Goal: Navigation & Orientation: Find specific page/section

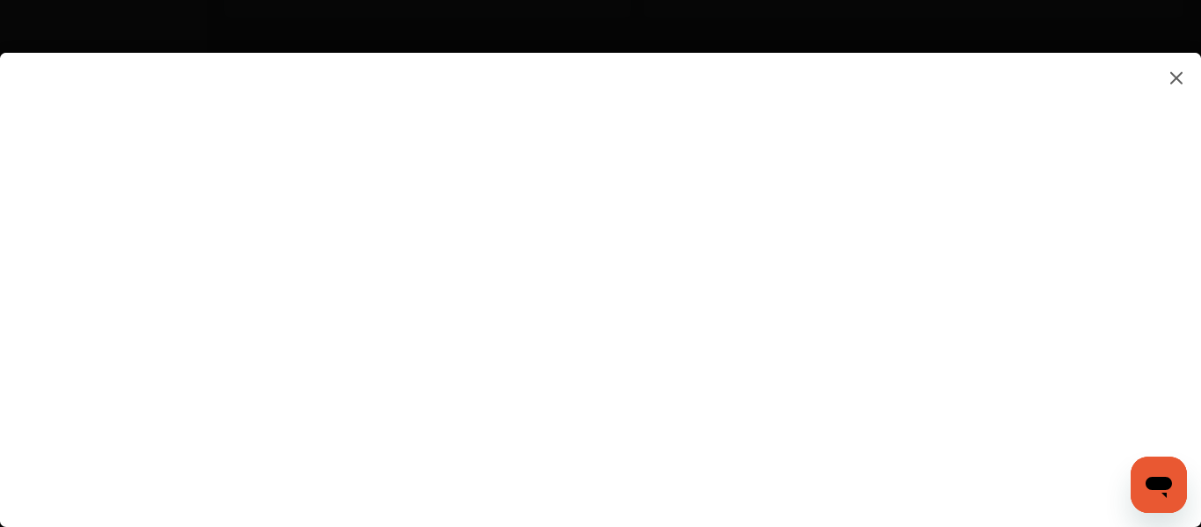
scroll to position [960, 0]
click at [1173, 79] on img at bounding box center [1176, 78] width 21 height 22
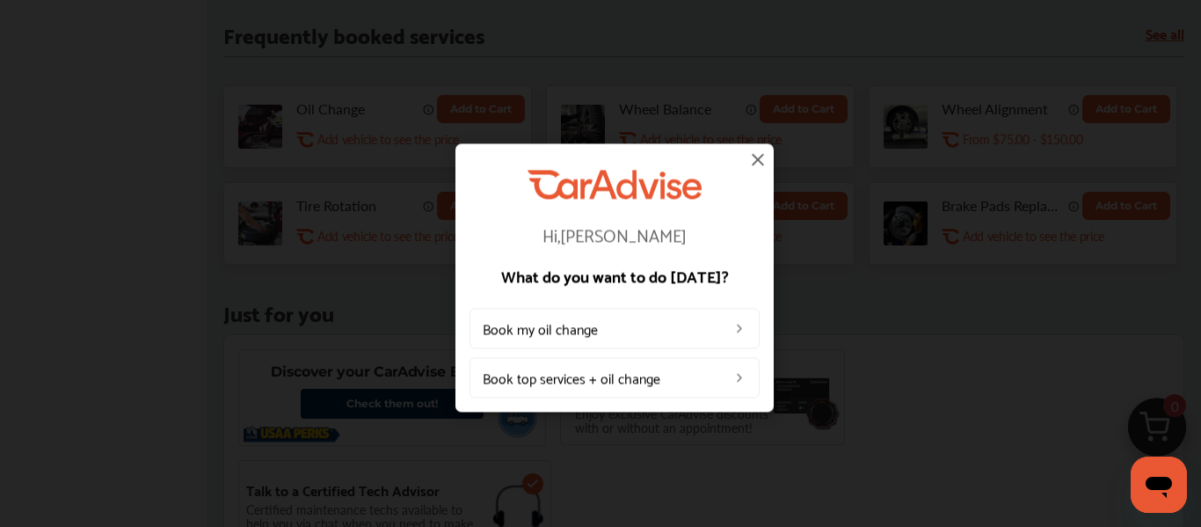
click at [757, 159] on img at bounding box center [758, 159] width 21 height 21
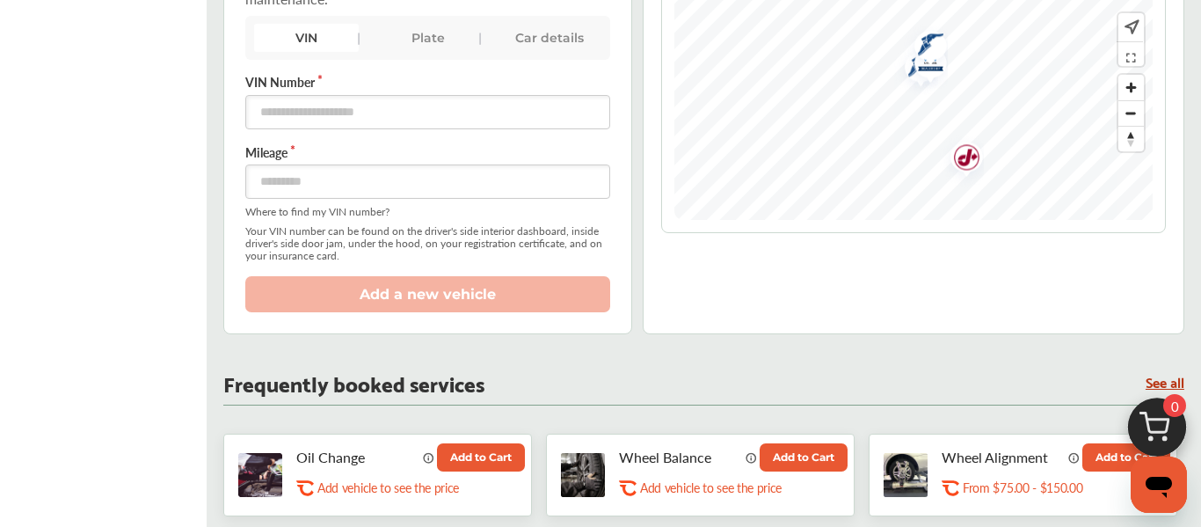
scroll to position [606, 0]
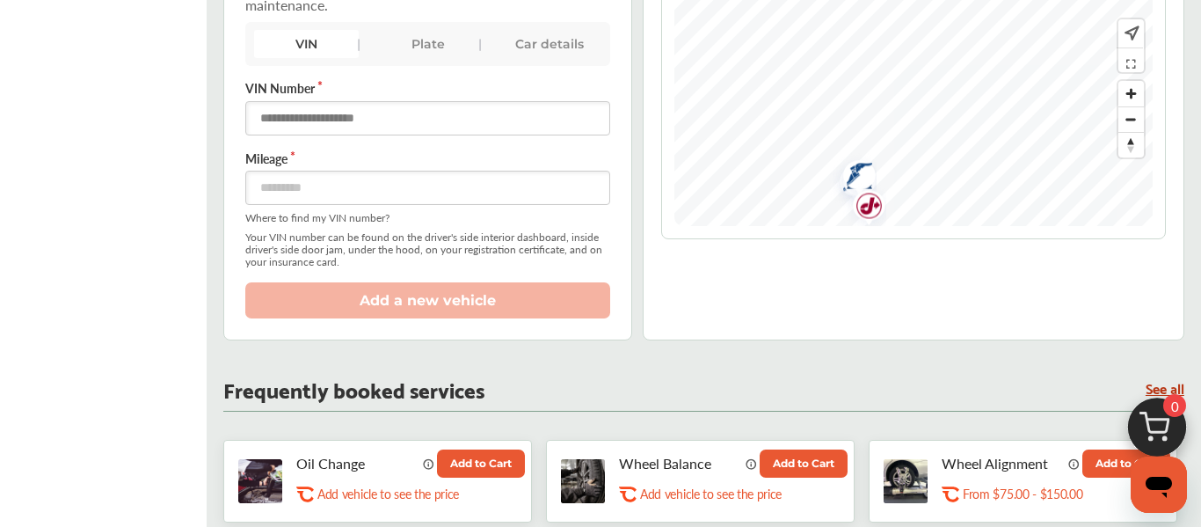
click at [390, 119] on input "text" at bounding box center [427, 118] width 365 height 34
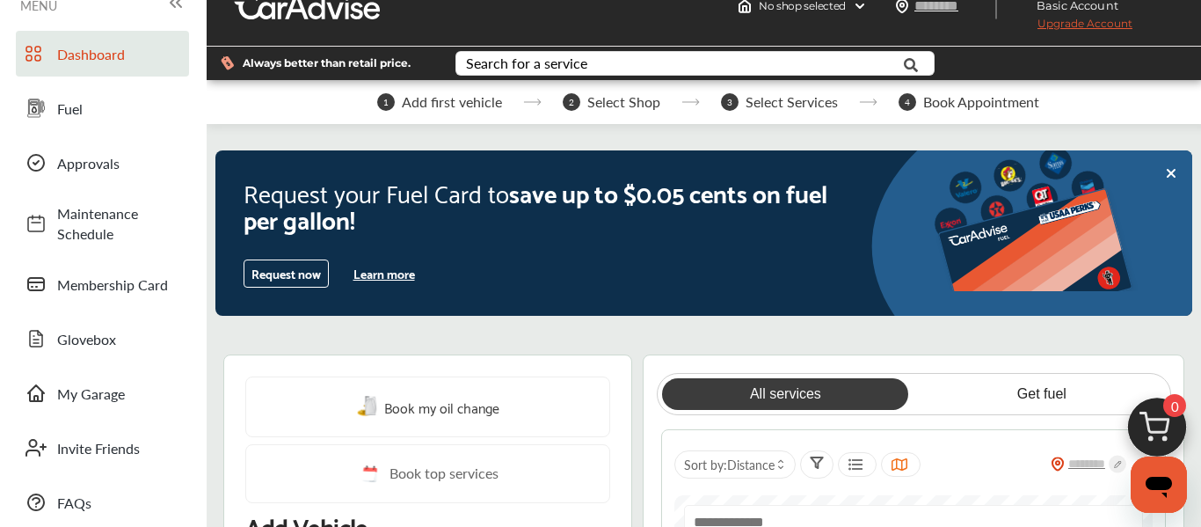
scroll to position [0, 0]
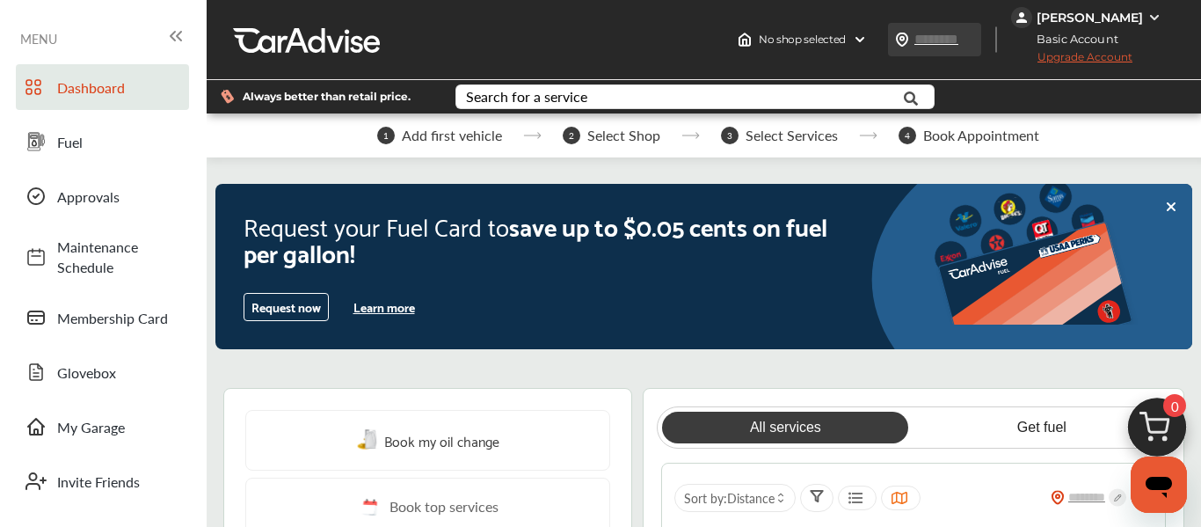
click at [964, 40] on input "text" at bounding box center [954, 39] width 81 height 18
type input "*****"
click at [889, 21] on div "No shop selected No shop selected Find a shop ***** [PERSON_NAME] Basic Account…" at bounding box center [965, 39] width 472 height 79
type input "*****"
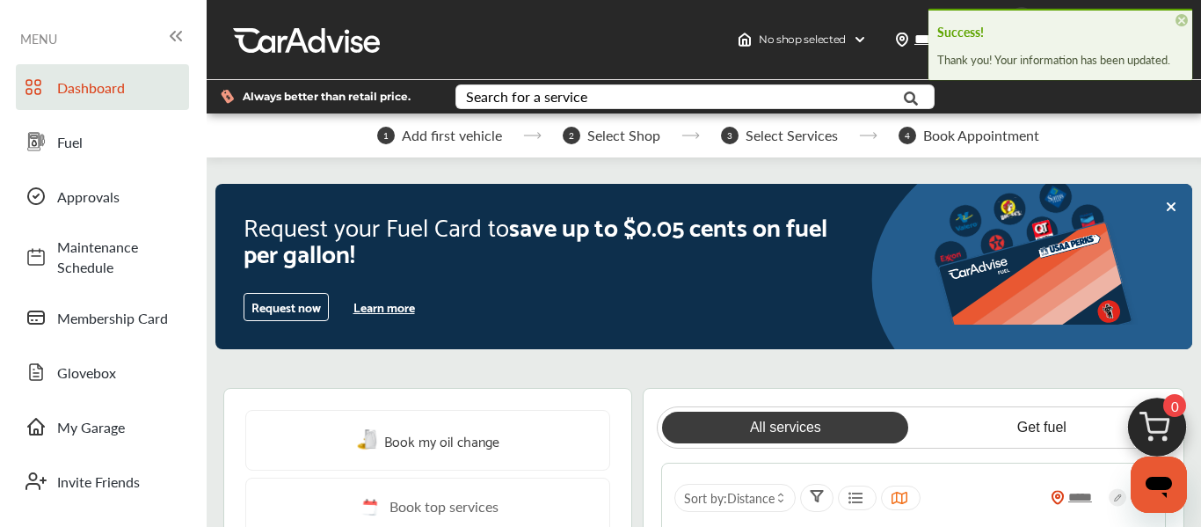
click at [1000, 89] on div at bounding box center [1083, 96] width 235 height 33
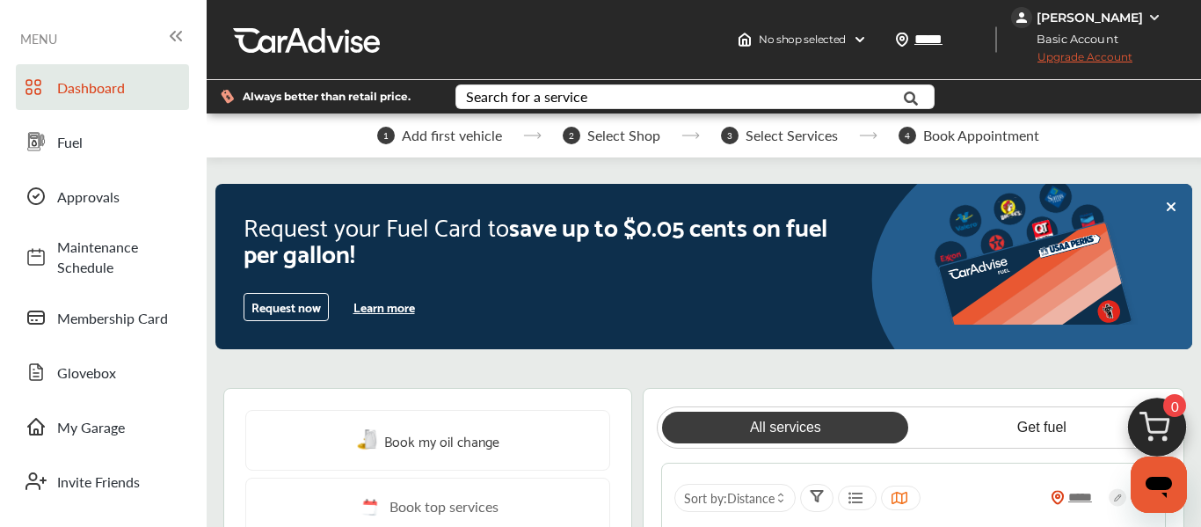
click at [399, 139] on div "1 Add first vehicle" at bounding box center [439, 136] width 125 height 18
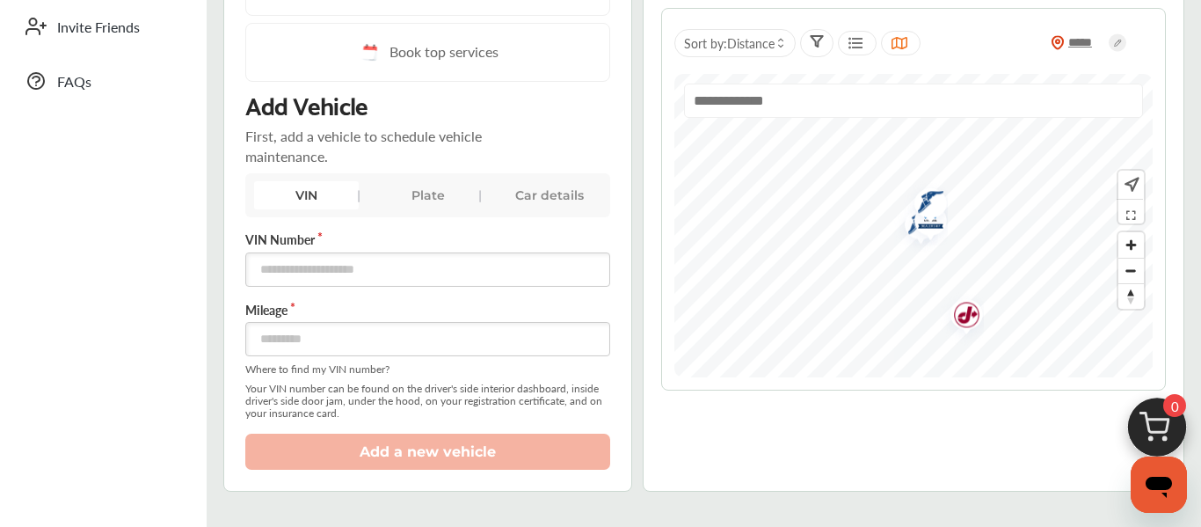
scroll to position [462, 0]
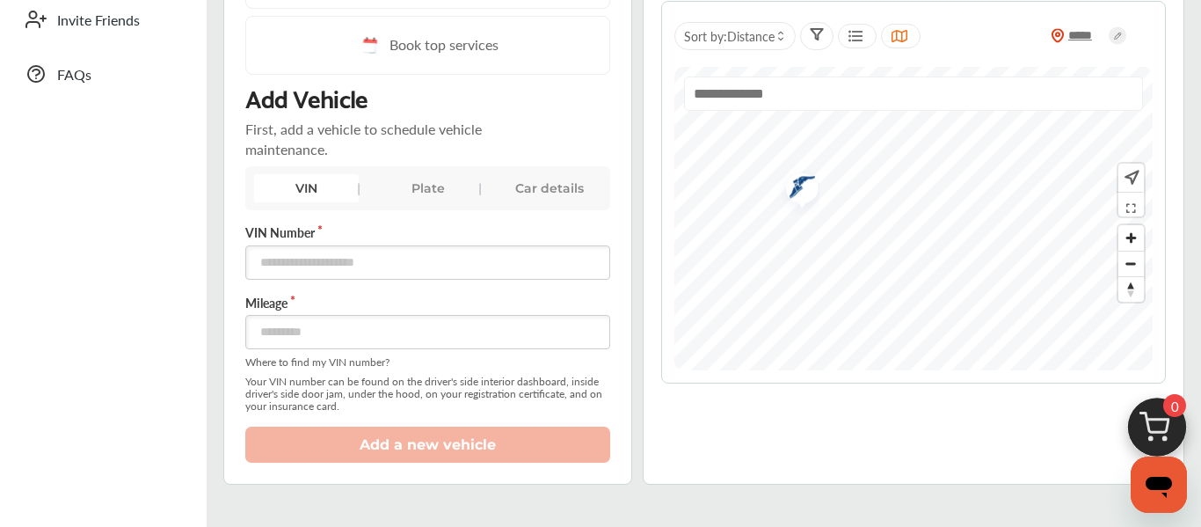
click at [799, 186] on img "Map marker" at bounding box center [796, 190] width 47 height 52
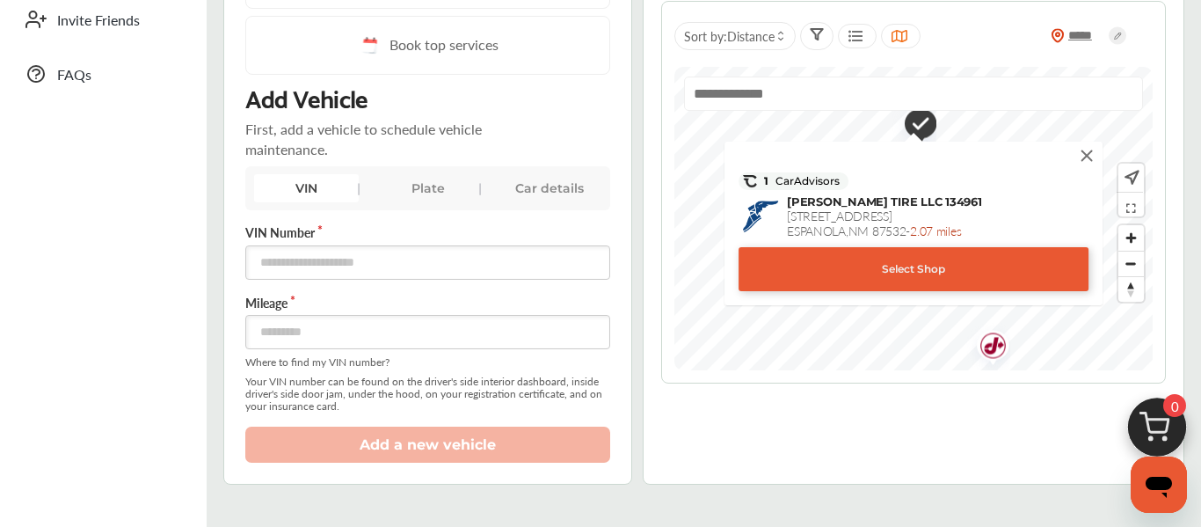
click at [1084, 156] on img at bounding box center [1086, 155] width 19 height 19
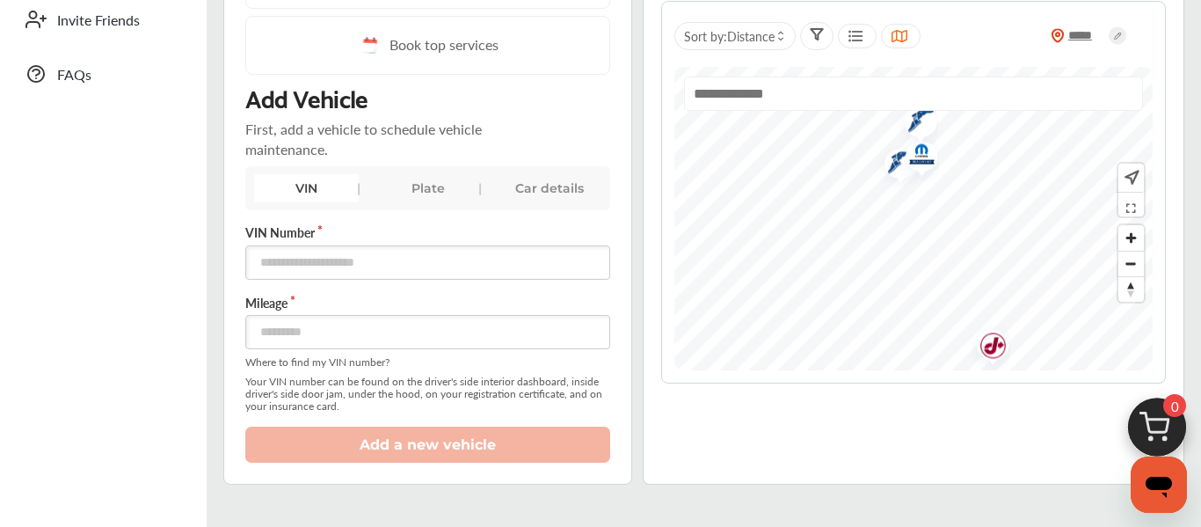
click at [991, 343] on img "Map marker" at bounding box center [987, 347] width 47 height 55
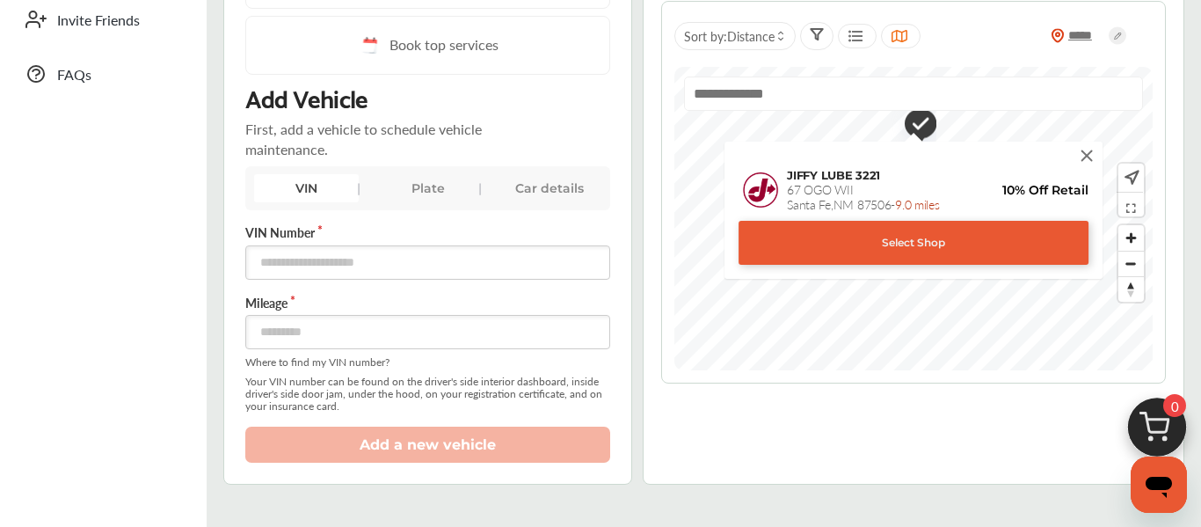
click at [1084, 153] on img at bounding box center [1086, 155] width 19 height 19
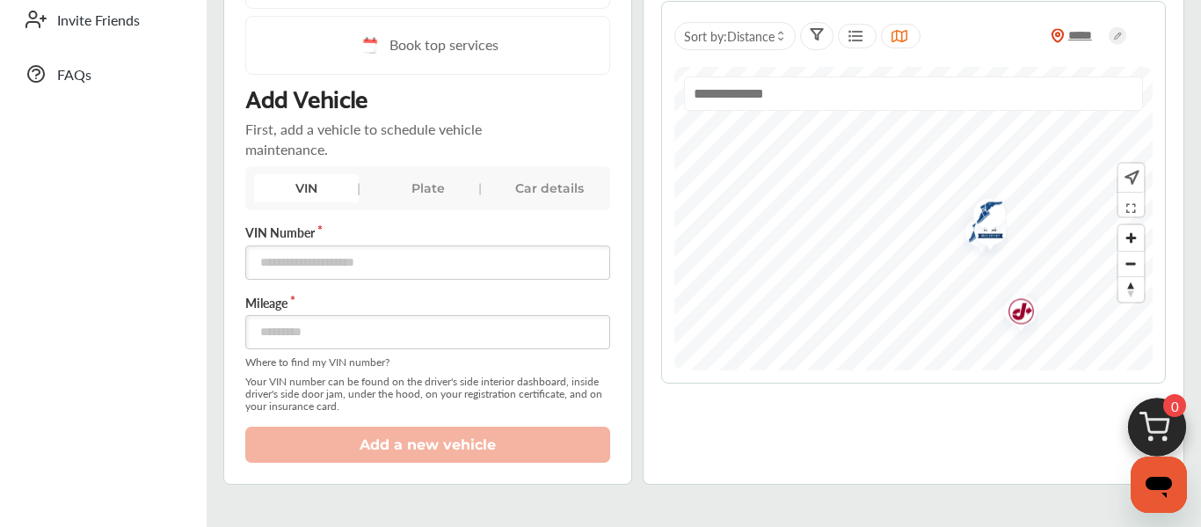
click at [991, 208] on img "Map marker" at bounding box center [983, 215] width 47 height 52
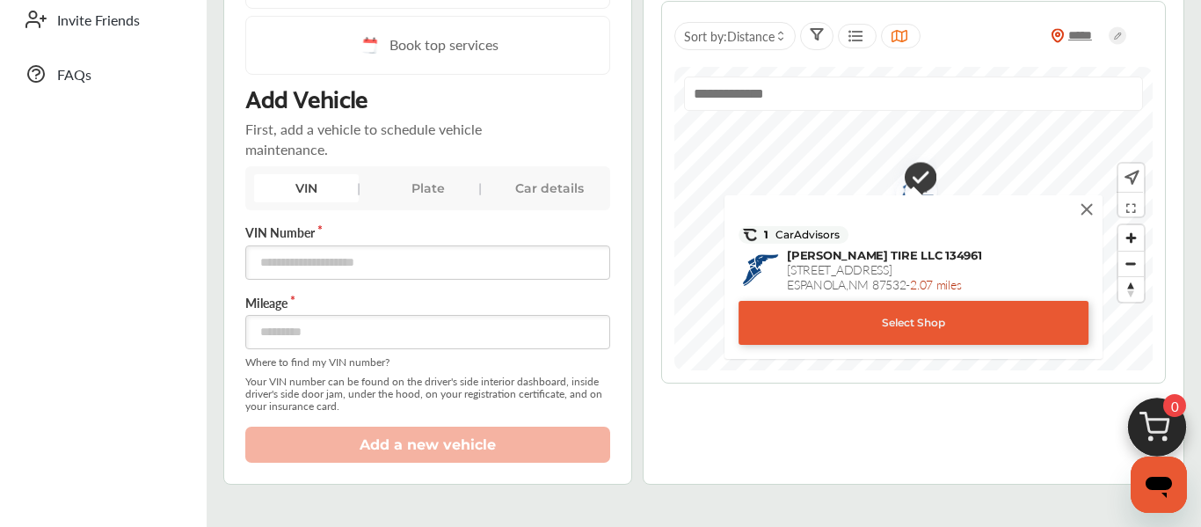
click at [1083, 206] on img at bounding box center [1086, 209] width 19 height 19
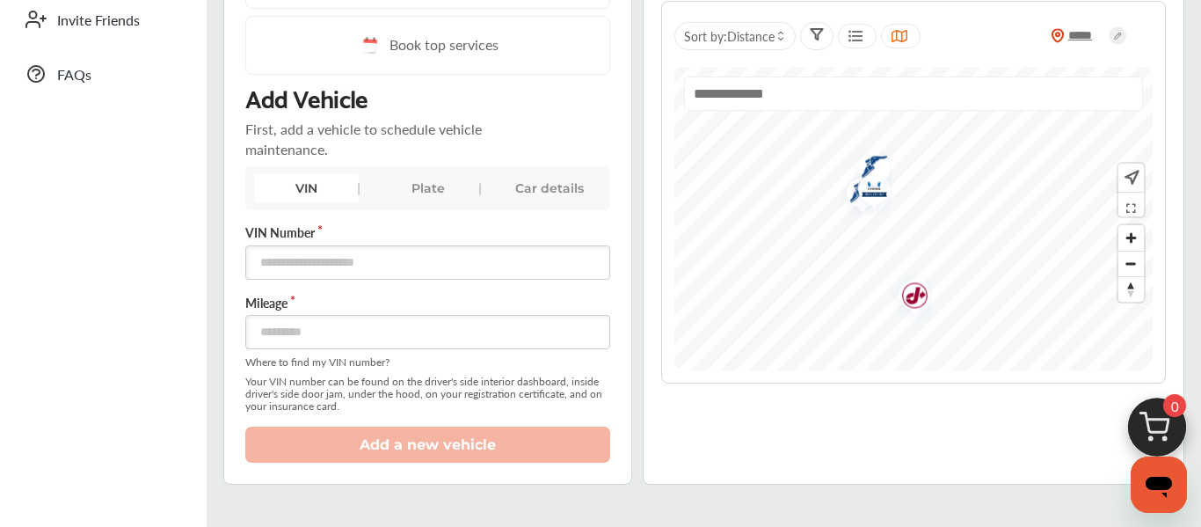
click at [852, 195] on img "Map marker" at bounding box center [868, 189] width 47 height 50
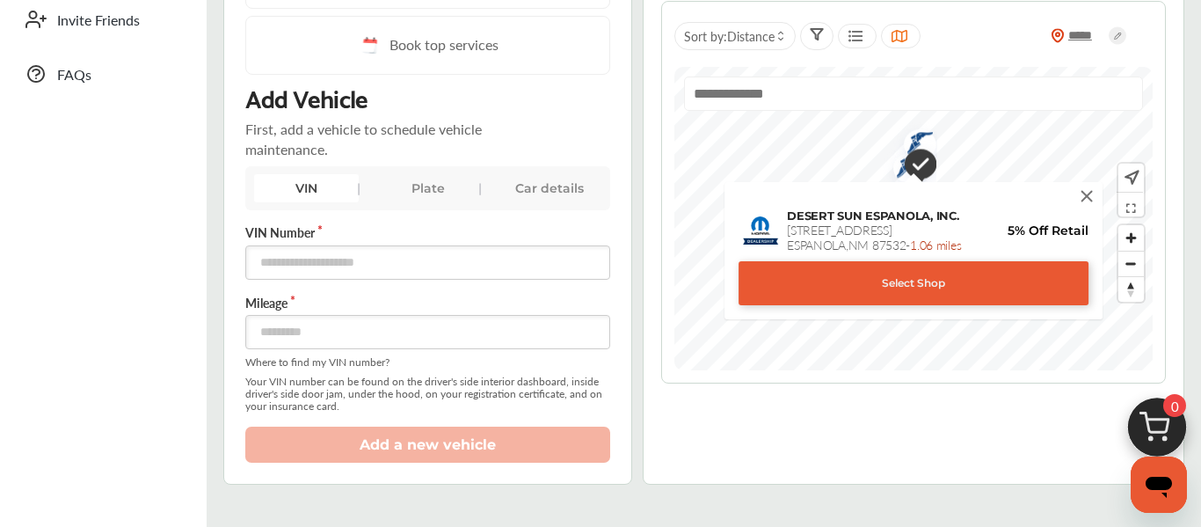
click at [1085, 196] on img at bounding box center [1086, 195] width 19 height 19
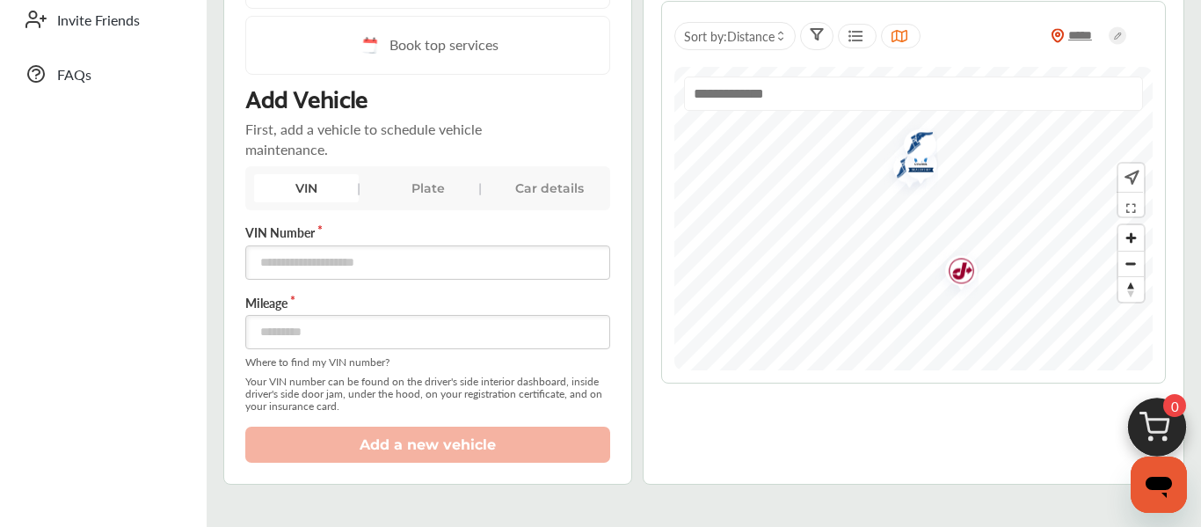
click at [966, 267] on img "Map marker" at bounding box center [955, 272] width 47 height 55
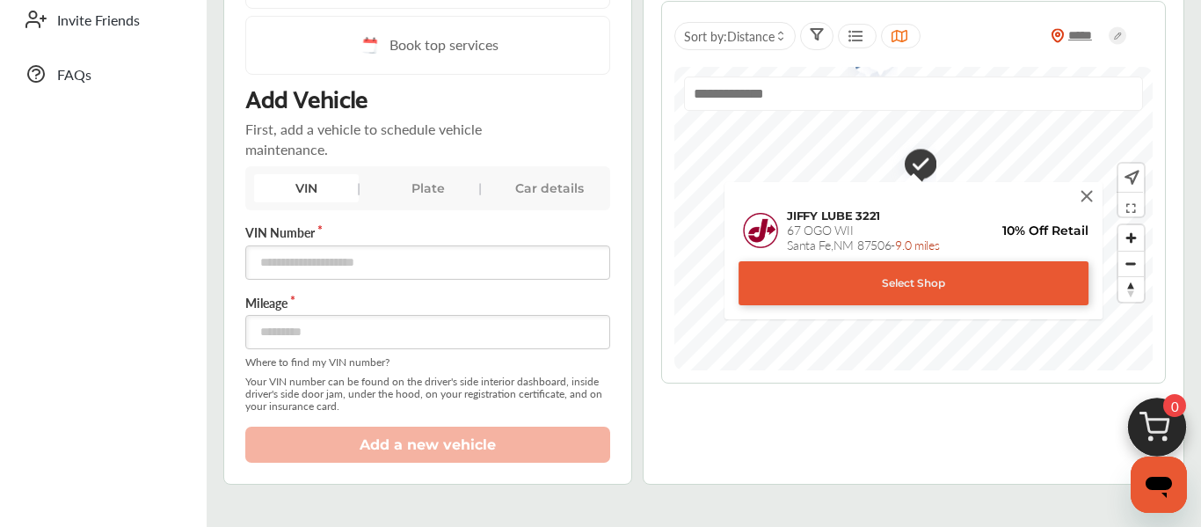
click at [1086, 193] on img at bounding box center [1086, 195] width 19 height 19
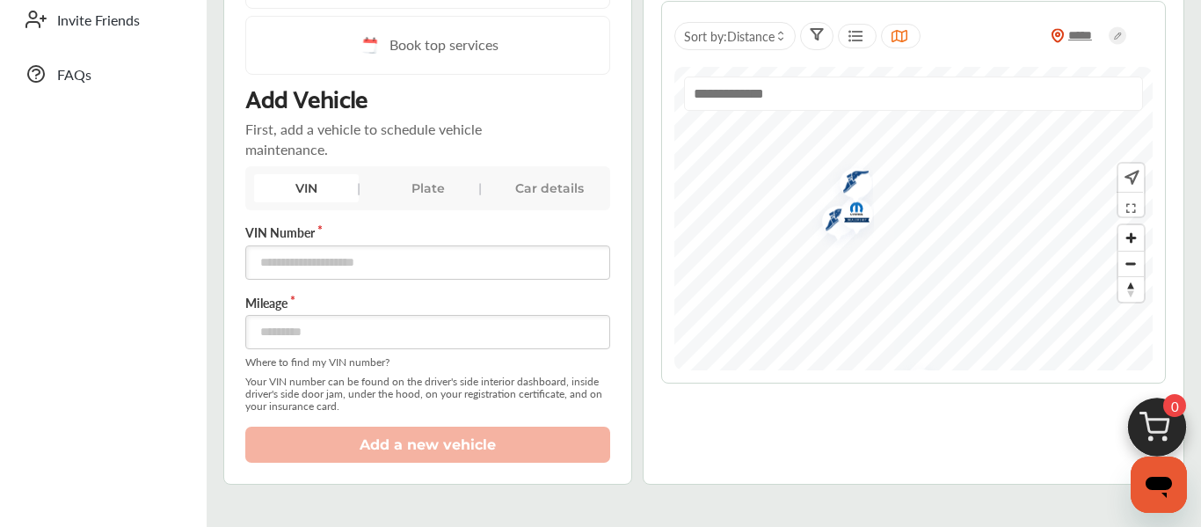
click at [973, 386] on div "All services Get fuel ***** Sort by : Distance" at bounding box center [914, 205] width 542 height 558
click at [820, 269] on img "Map marker" at bounding box center [820, 271] width 47 height 52
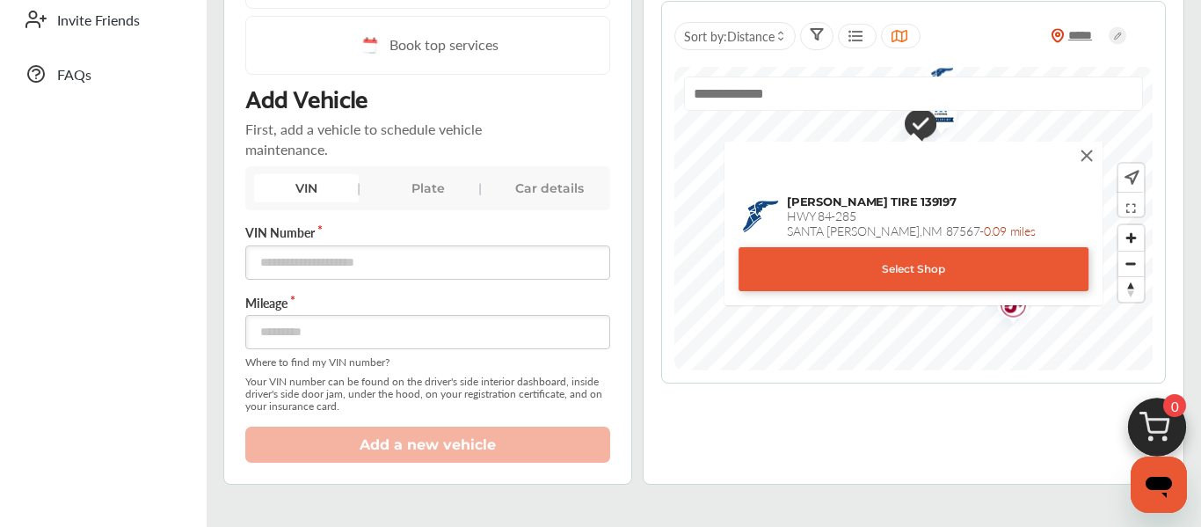
click at [1087, 155] on img at bounding box center [1086, 155] width 19 height 19
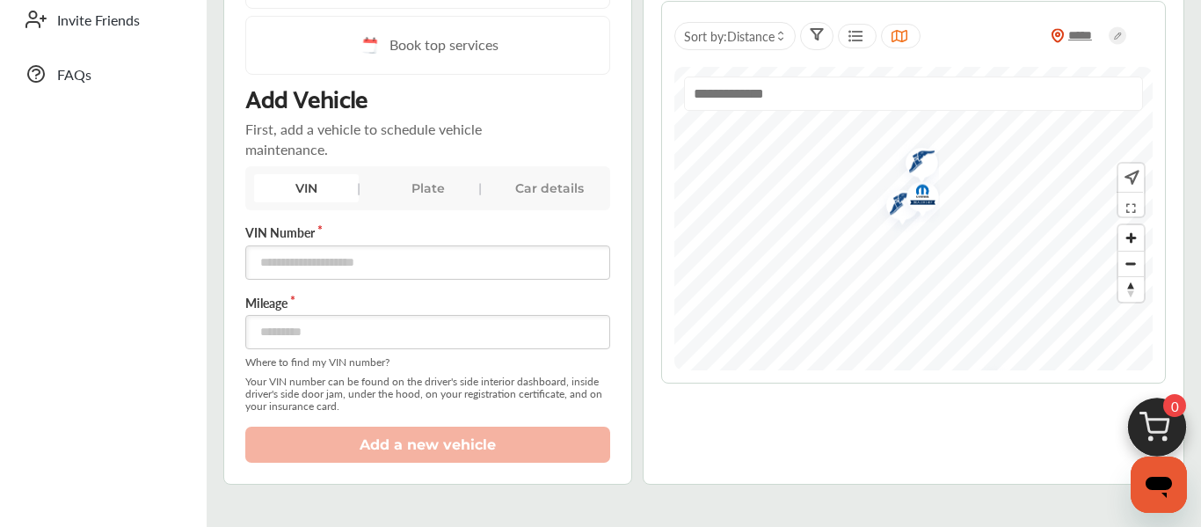
click at [917, 156] on img "Map marker" at bounding box center [916, 164] width 47 height 52
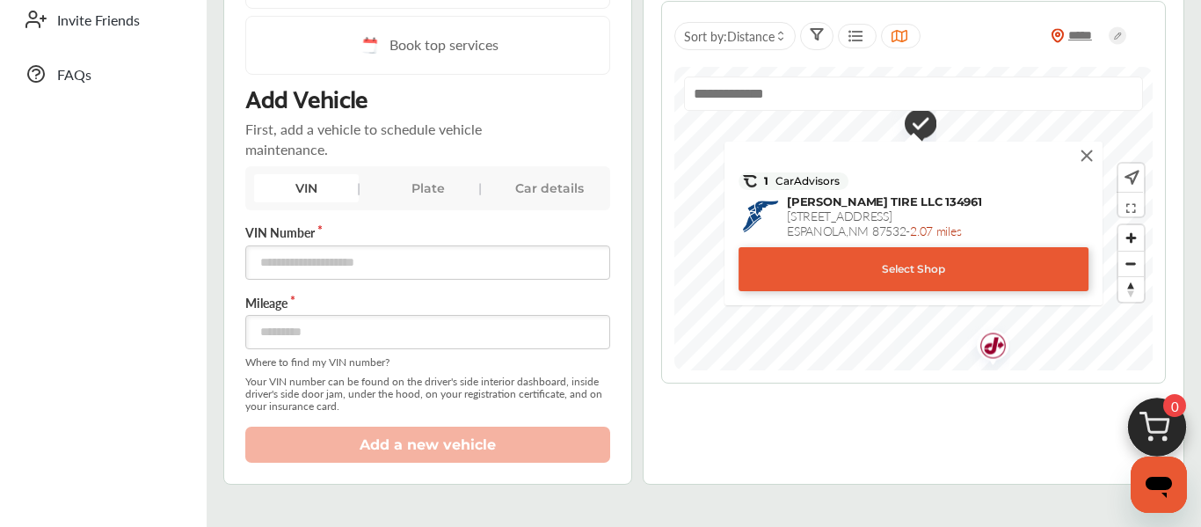
click at [1084, 153] on img at bounding box center [1086, 155] width 19 height 19
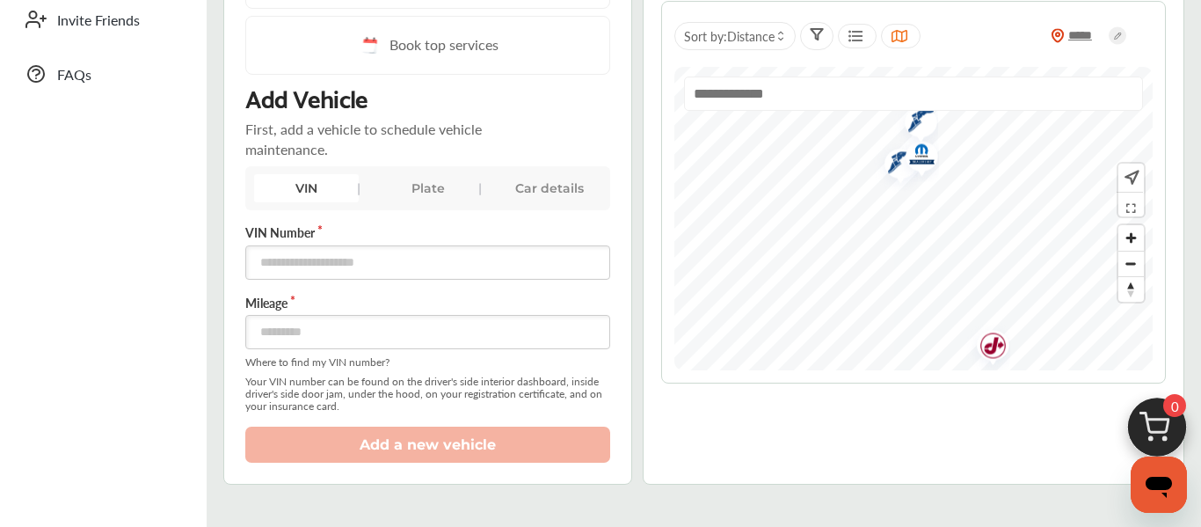
click at [895, 158] on img "Map marker" at bounding box center [916, 156] width 47 height 50
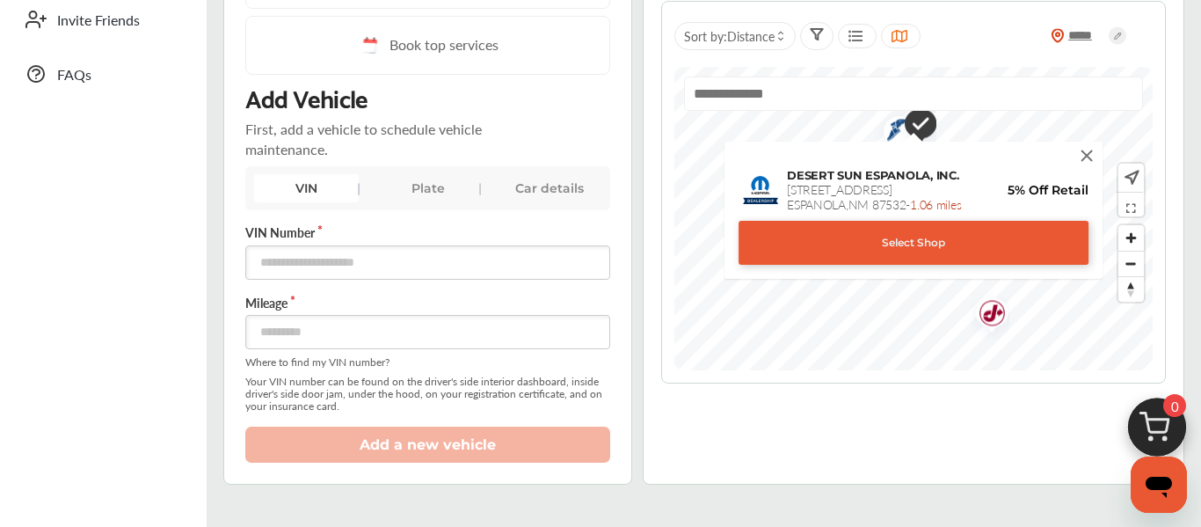
click at [1083, 155] on img at bounding box center [1086, 155] width 19 height 19
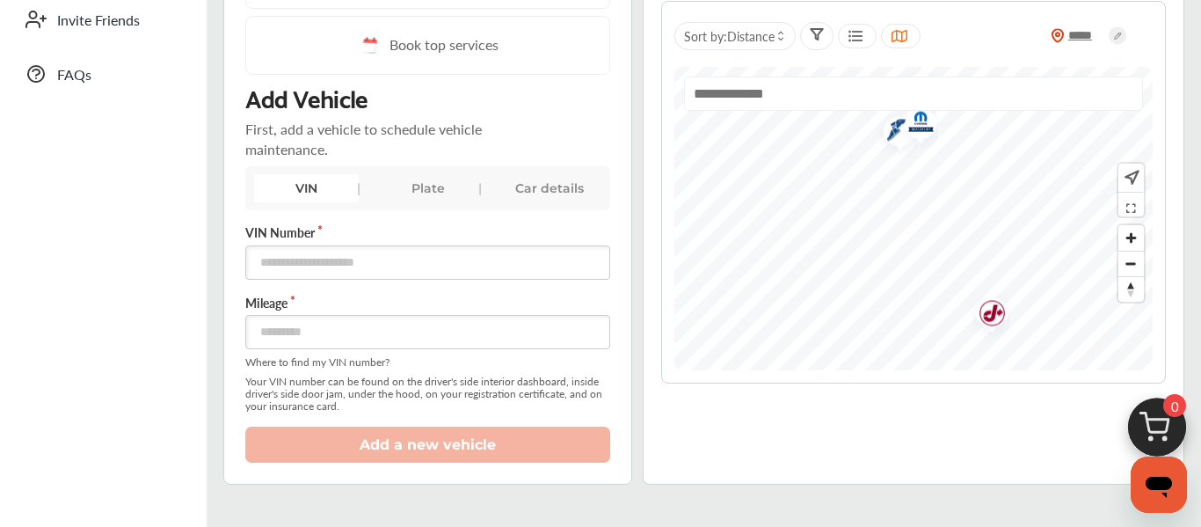
click at [924, 121] on div at bounding box center [913, 101] width 459 height 48
click at [920, 122] on div at bounding box center [913, 101] width 459 height 48
click at [918, 202] on img "Map marker" at bounding box center [906, 200] width 47 height 50
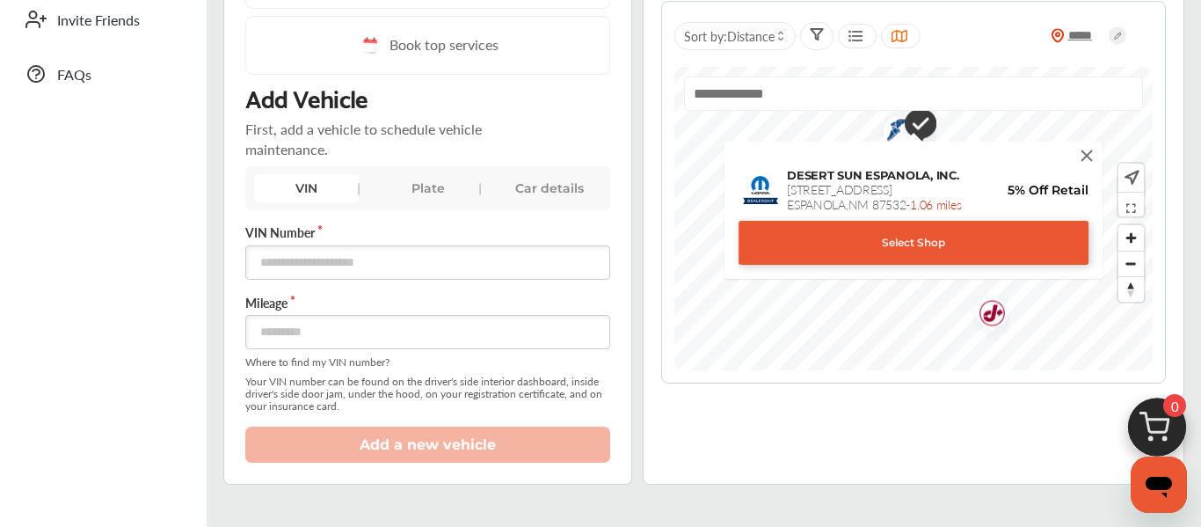
click at [1088, 156] on img at bounding box center [1086, 155] width 19 height 19
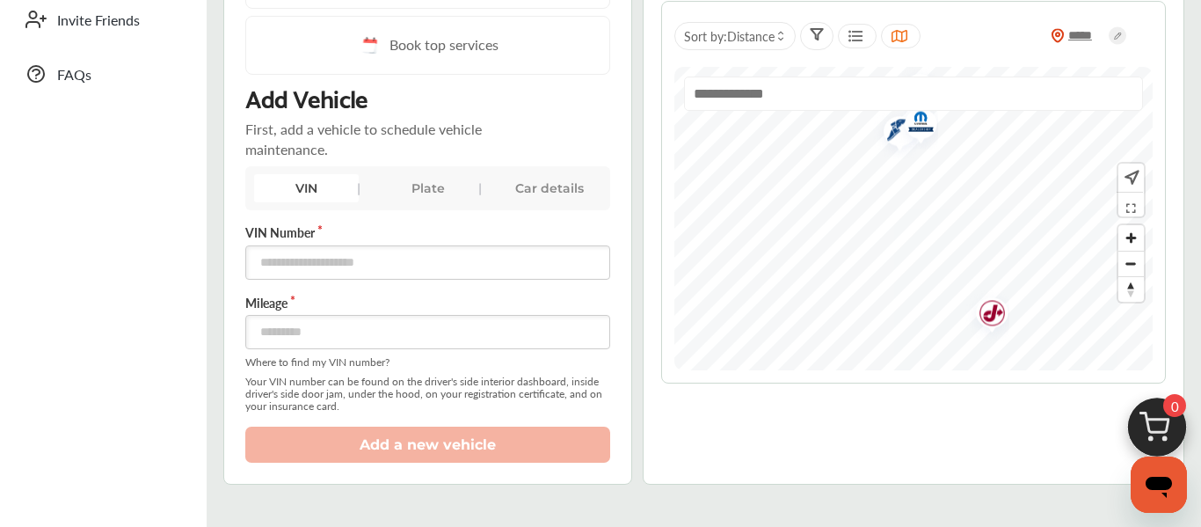
click at [893, 133] on img "Map marker" at bounding box center [915, 123] width 47 height 50
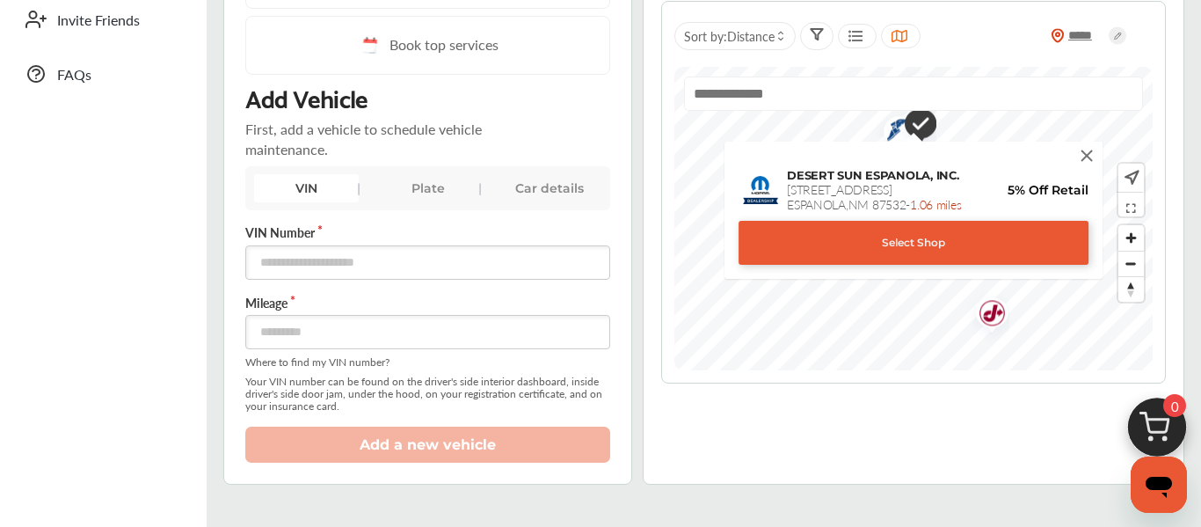
click at [1083, 148] on img at bounding box center [1086, 155] width 19 height 19
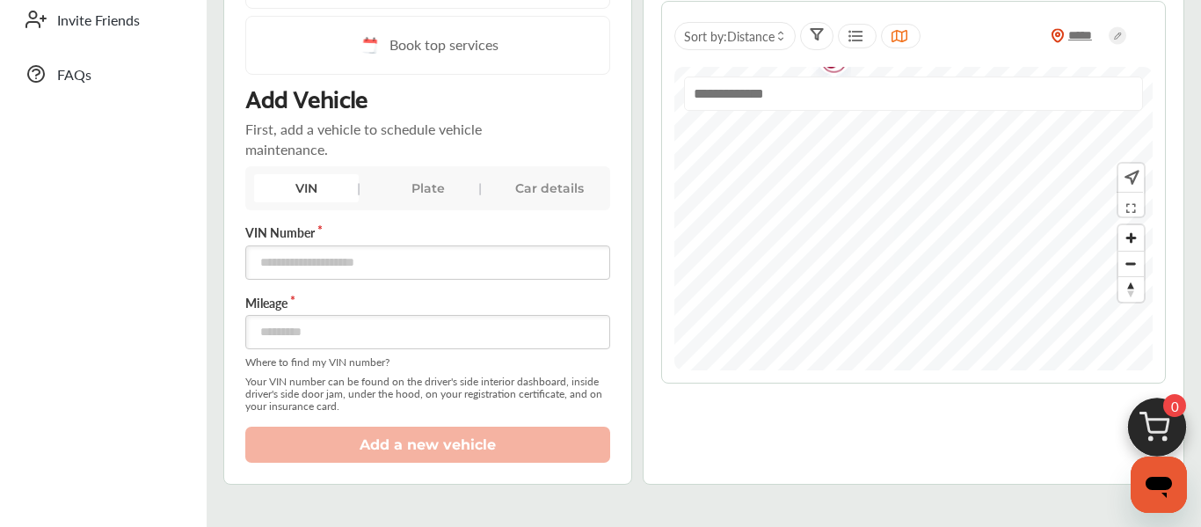
click at [1128, 264] on span "Zoom out" at bounding box center [1132, 264] width 26 height 25
click at [1130, 232] on span "Zoom in" at bounding box center [1132, 238] width 26 height 26
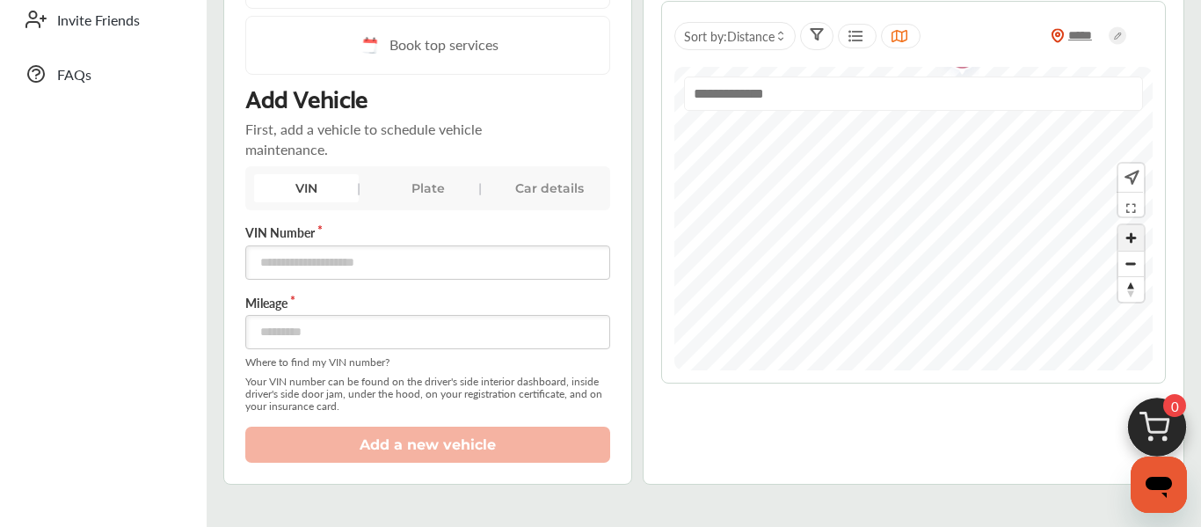
click at [1130, 232] on span "Zoom in" at bounding box center [1132, 238] width 26 height 26
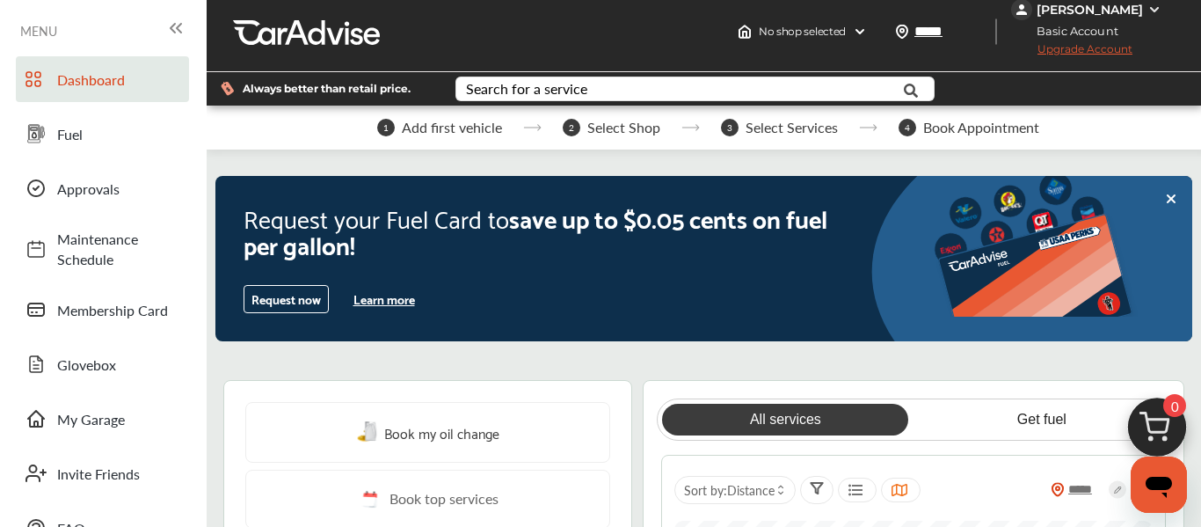
scroll to position [0, 0]
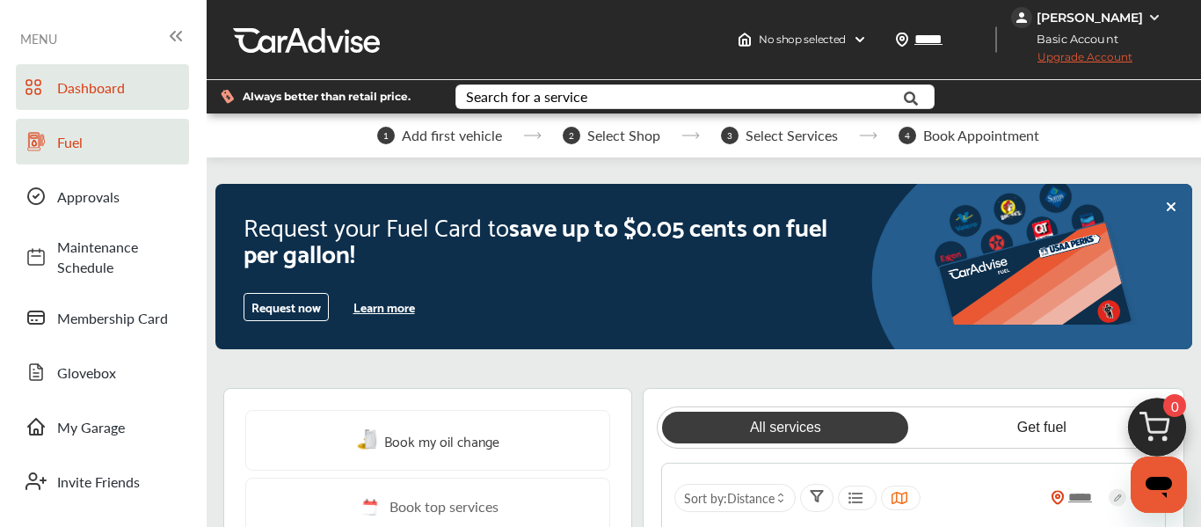
click at [65, 139] on span "Fuel" at bounding box center [118, 142] width 123 height 20
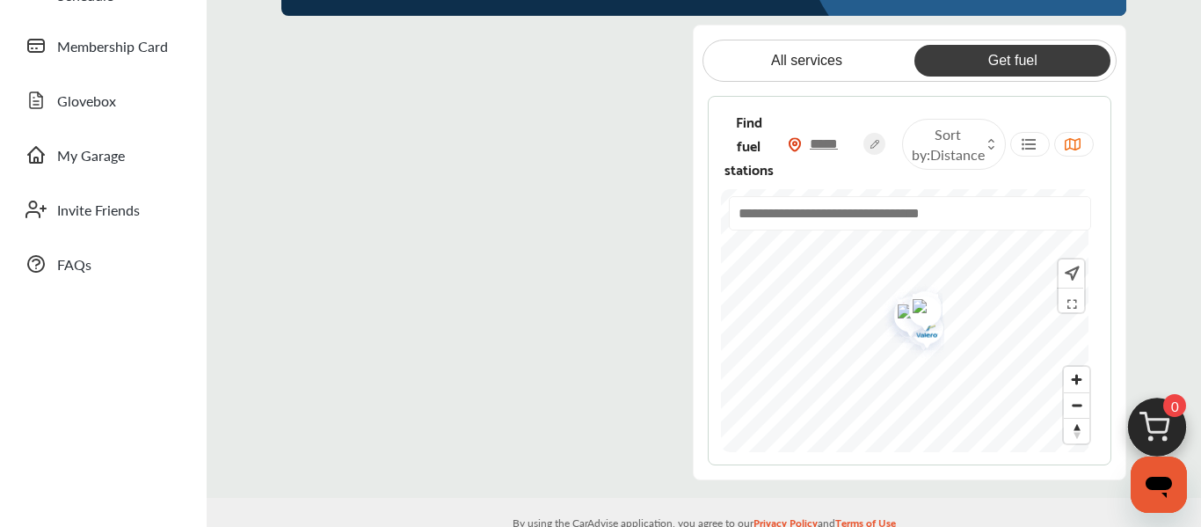
scroll to position [276, 0]
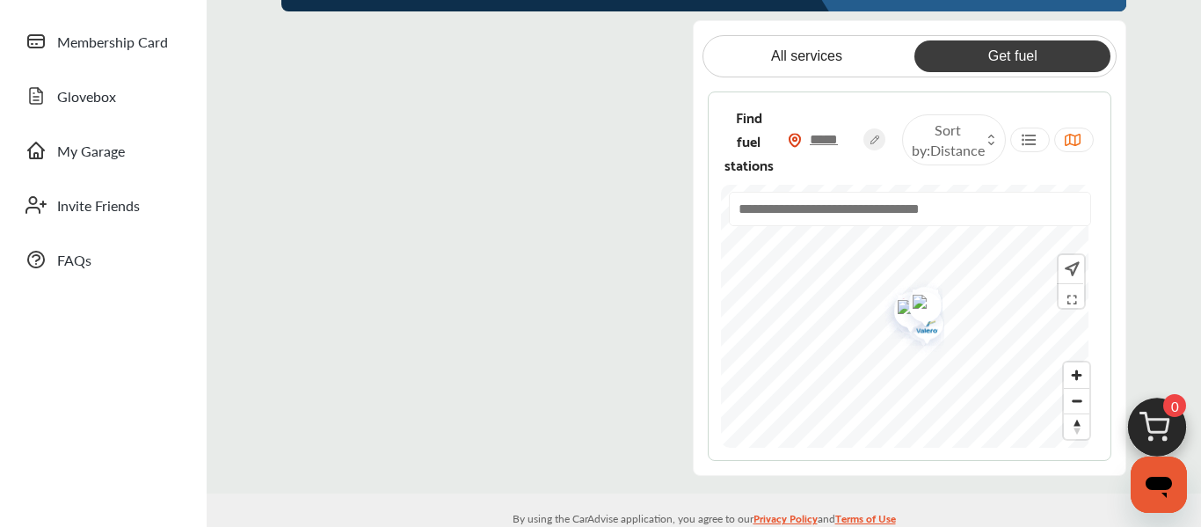
click at [988, 140] on icon at bounding box center [992, 143] width 8 height 7
click at [925, 179] on label at bounding box center [932, 179] width 26 height 0
click at [754, 284] on img "Map marker" at bounding box center [742, 306] width 47 height 44
click at [800, 303] on img "Map marker" at bounding box center [786, 325] width 47 height 55
click at [1075, 389] on span "Zoom out" at bounding box center [1077, 401] width 26 height 25
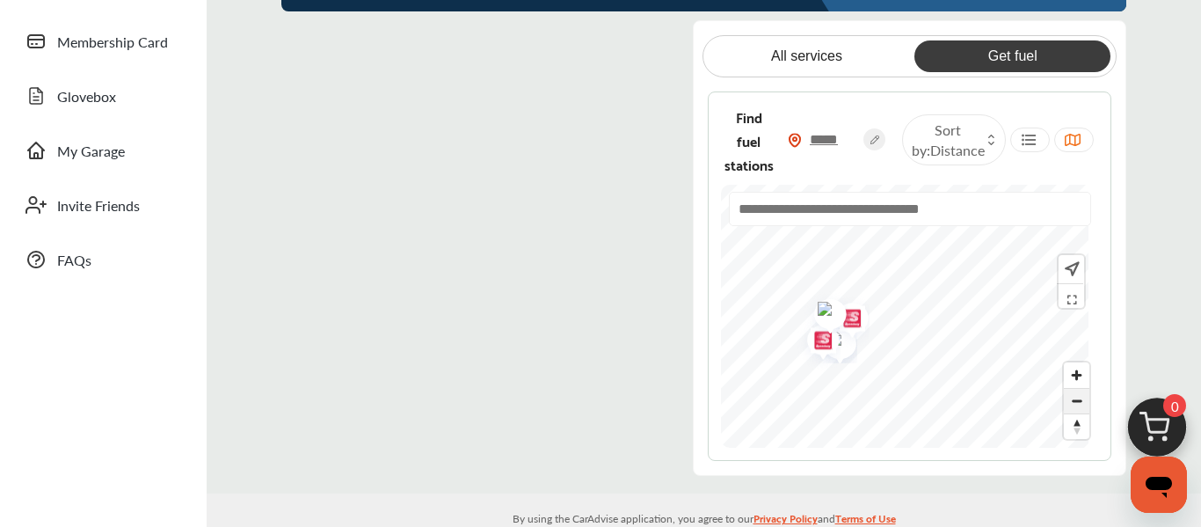
click at [1075, 389] on span "Zoom out" at bounding box center [1077, 401] width 26 height 25
drag, startPoint x: 1014, startPoint y: 244, endPoint x: 991, endPoint y: 303, distance: 63.2
click at [991, 303] on img "Map marker" at bounding box center [971, 303] width 47 height 44
click at [938, 202] on div at bounding box center [909, 317] width 377 height 264
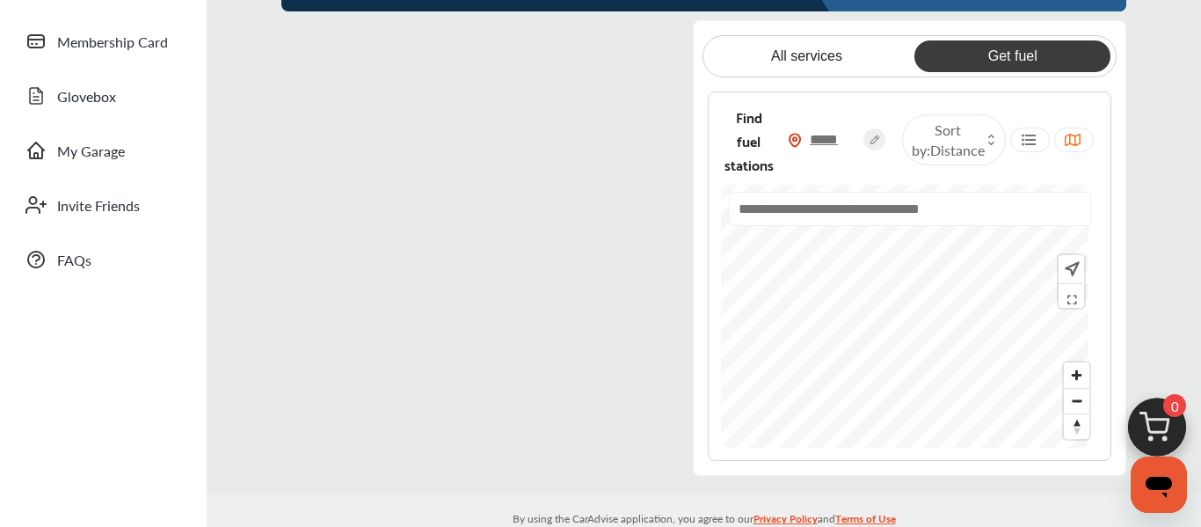
click at [962, 104] on div "Find fuel stations ***** Sort by : Distance" at bounding box center [910, 276] width 404 height 370
click at [939, 35] on div "All services Get fuel Find fuel stations ***** Sort by : Distance" at bounding box center [910, 248] width 404 height 426
click at [911, 144] on div "Find fuel stations ***** Sort by : Distance" at bounding box center [910, 276] width 404 height 370
click at [919, 198] on div at bounding box center [909, 317] width 377 height 264
click at [1073, 389] on span "Zoom out" at bounding box center [1077, 401] width 26 height 25
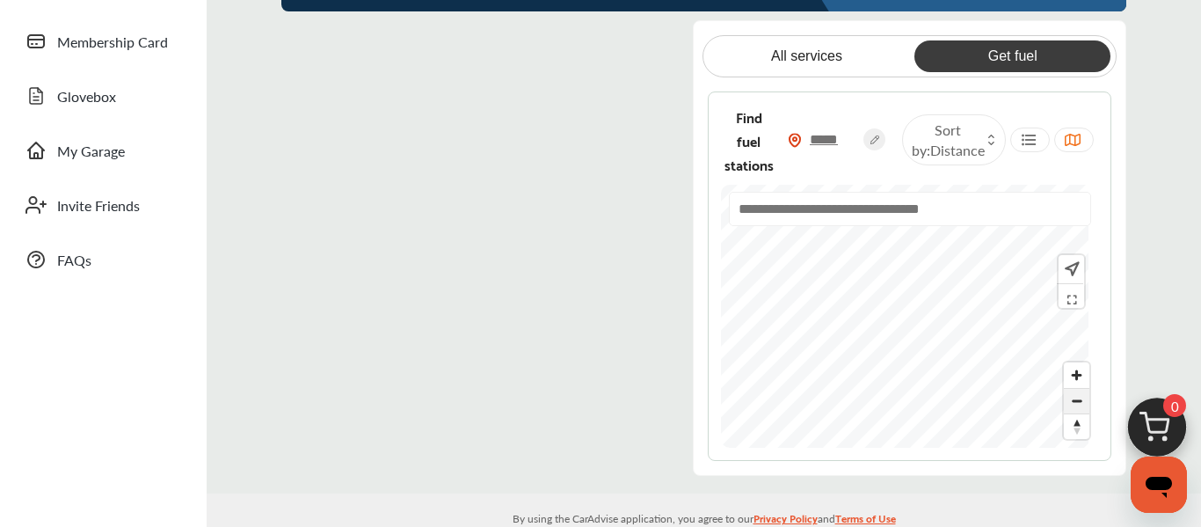
click at [1073, 389] on span "Zoom out" at bounding box center [1077, 401] width 26 height 25
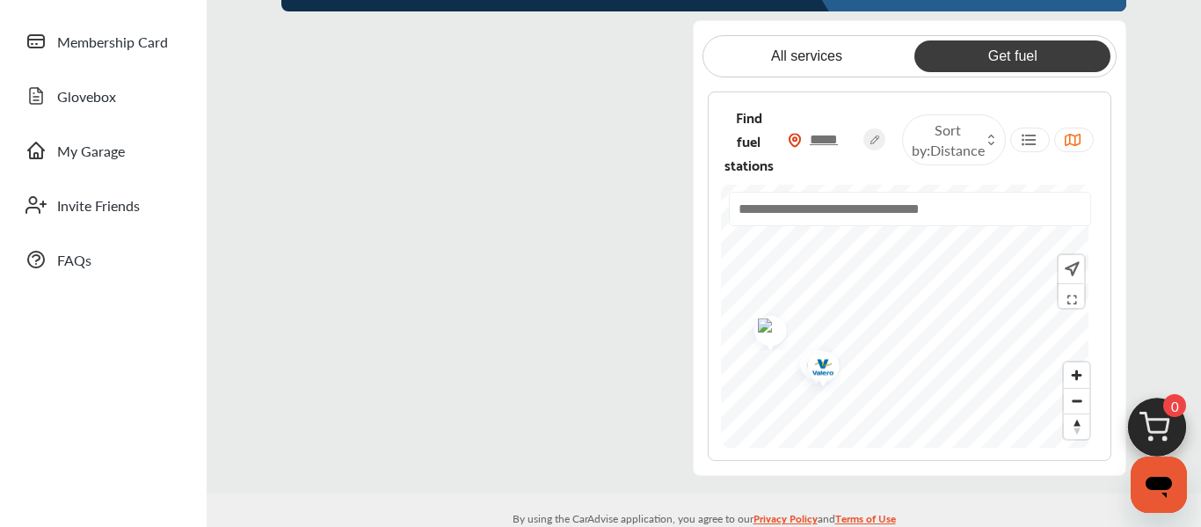
click at [841, 341] on img "Map marker" at bounding box center [817, 368] width 47 height 55
click at [771, 307] on img "Map marker" at bounding box center [764, 328] width 47 height 44
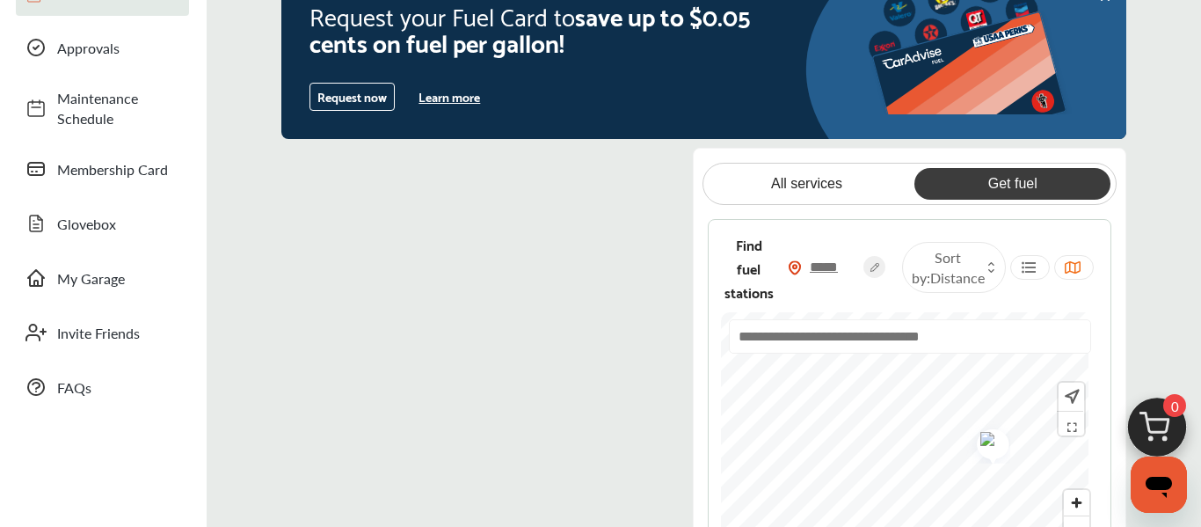
scroll to position [0, 0]
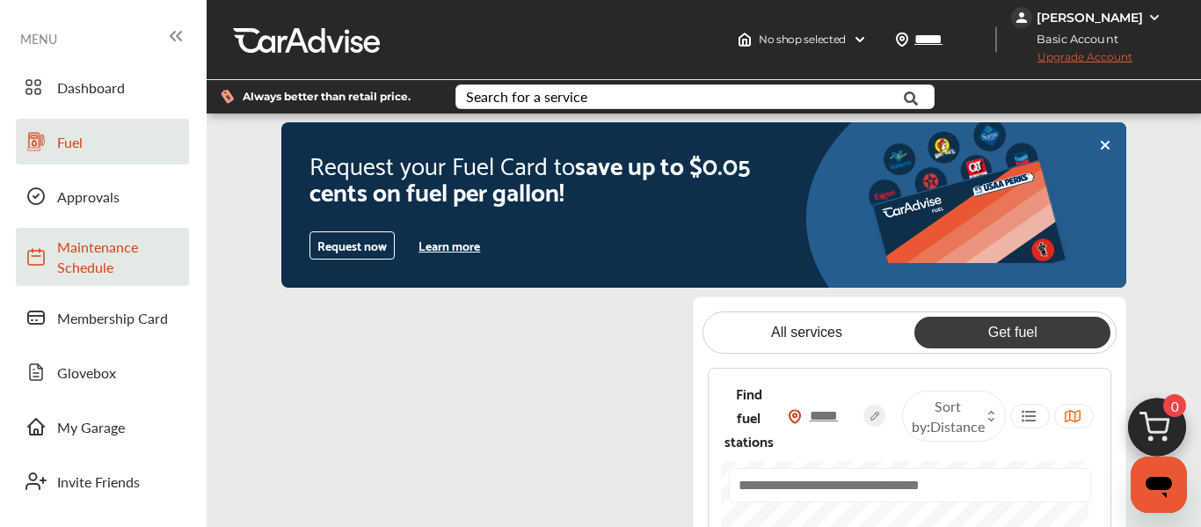
click at [85, 259] on span "Maintenance Schedule" at bounding box center [118, 257] width 123 height 40
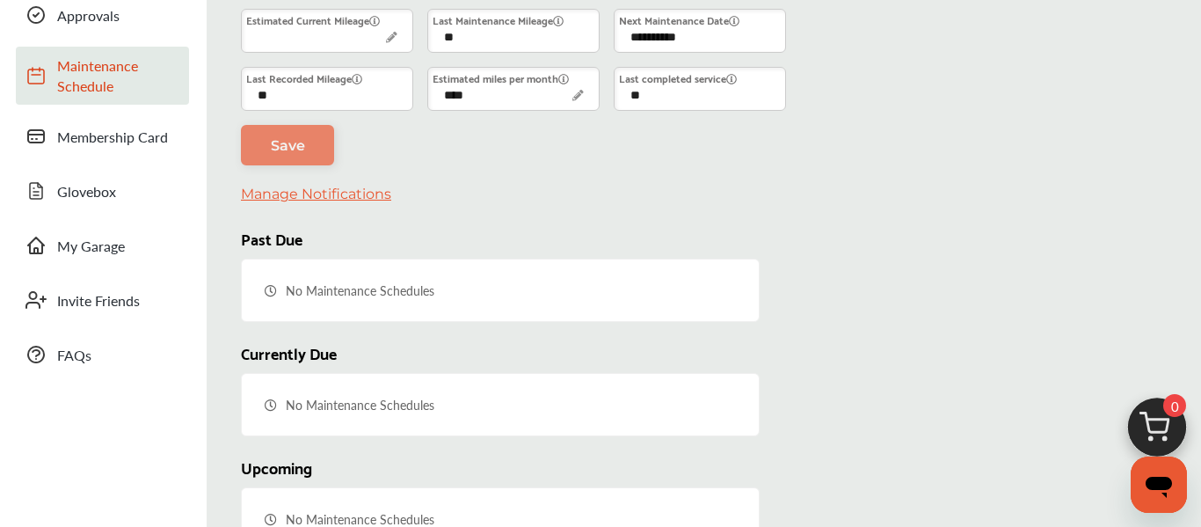
scroll to position [182, 0]
click at [93, 180] on span "Glovebox" at bounding box center [118, 190] width 123 height 20
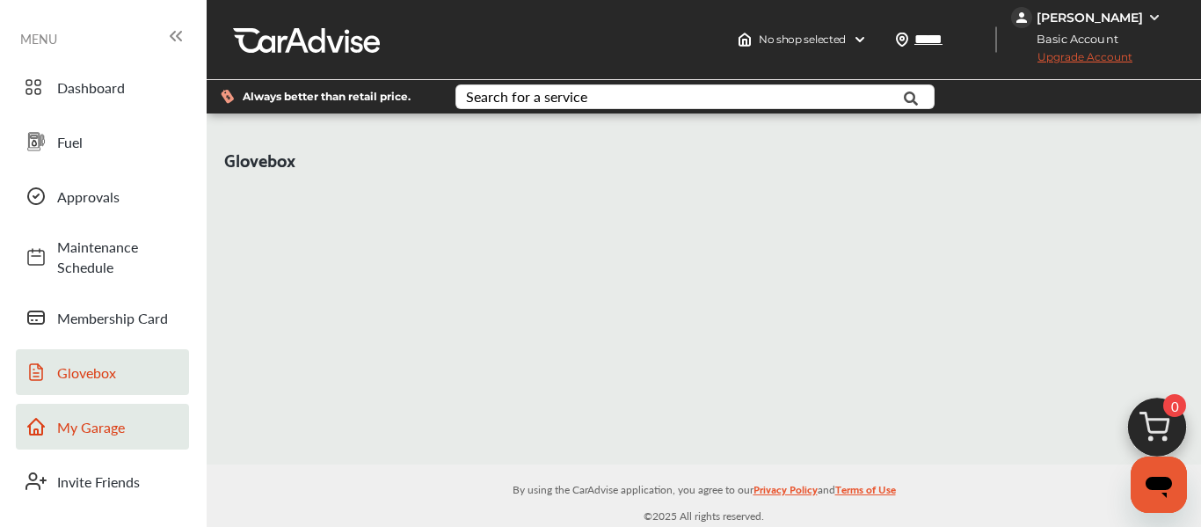
click at [79, 419] on span "My Garage" at bounding box center [118, 427] width 123 height 20
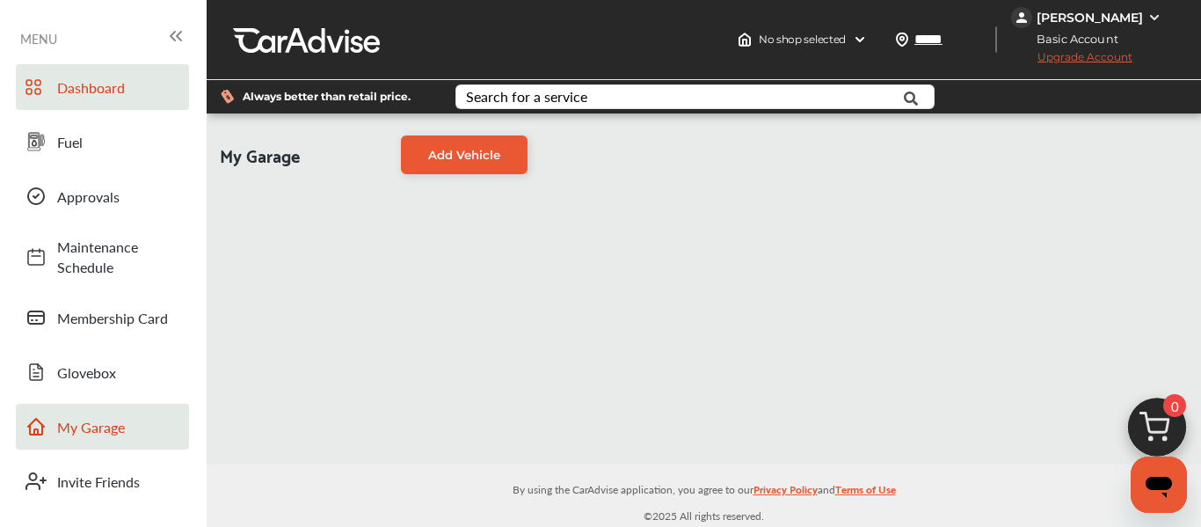
click at [93, 84] on span "Dashboard" at bounding box center [118, 87] width 123 height 20
